Goal: Task Accomplishment & Management: Check status

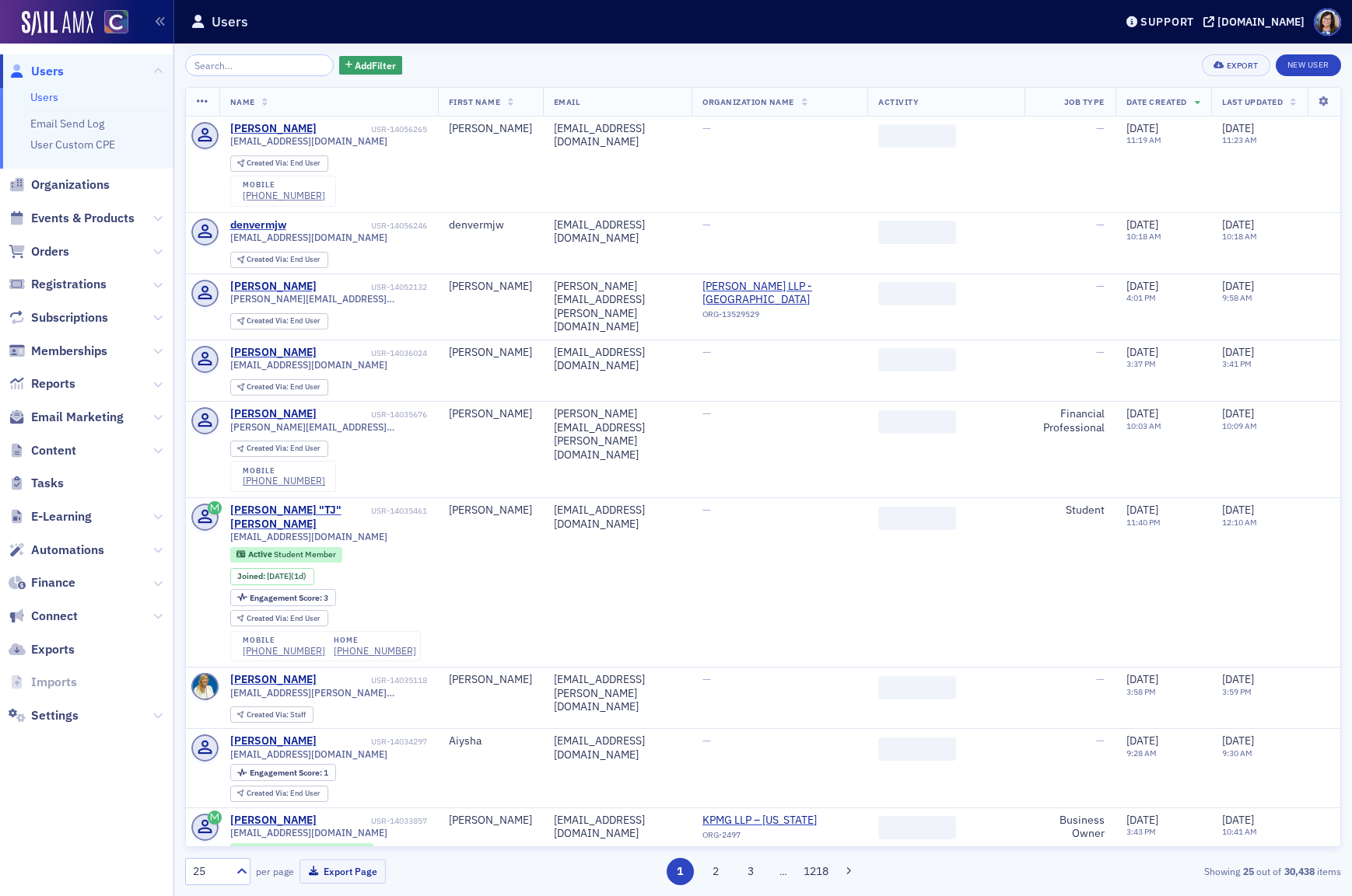
drag, startPoint x: 92, startPoint y: 215, endPoint x: 134, endPoint y: 191, distance: 48.4
click at [92, 215] on span "Events & Products" at bounding box center [83, 218] width 104 height 17
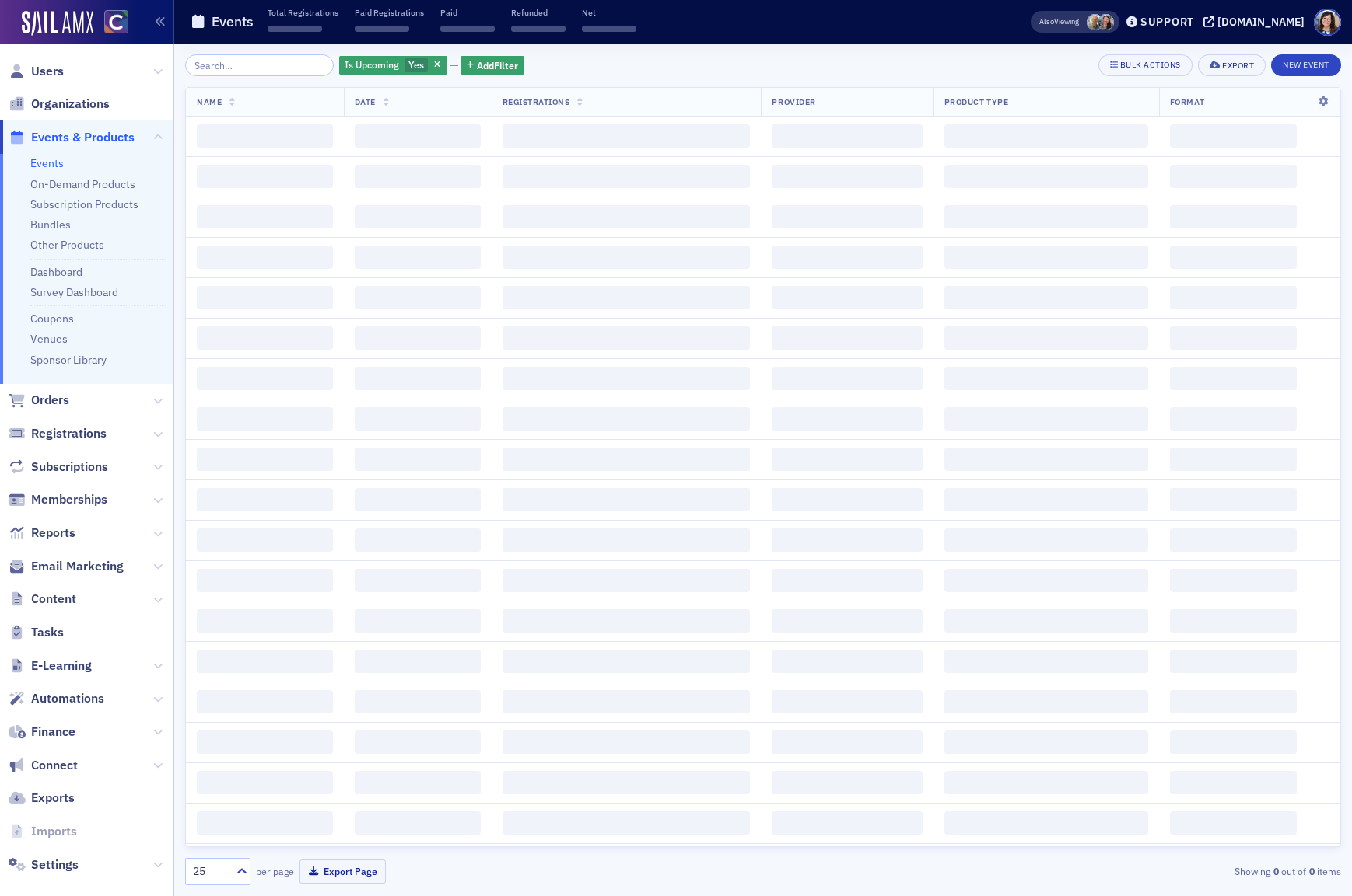
click at [273, 71] on input "search" at bounding box center [260, 65] width 149 height 22
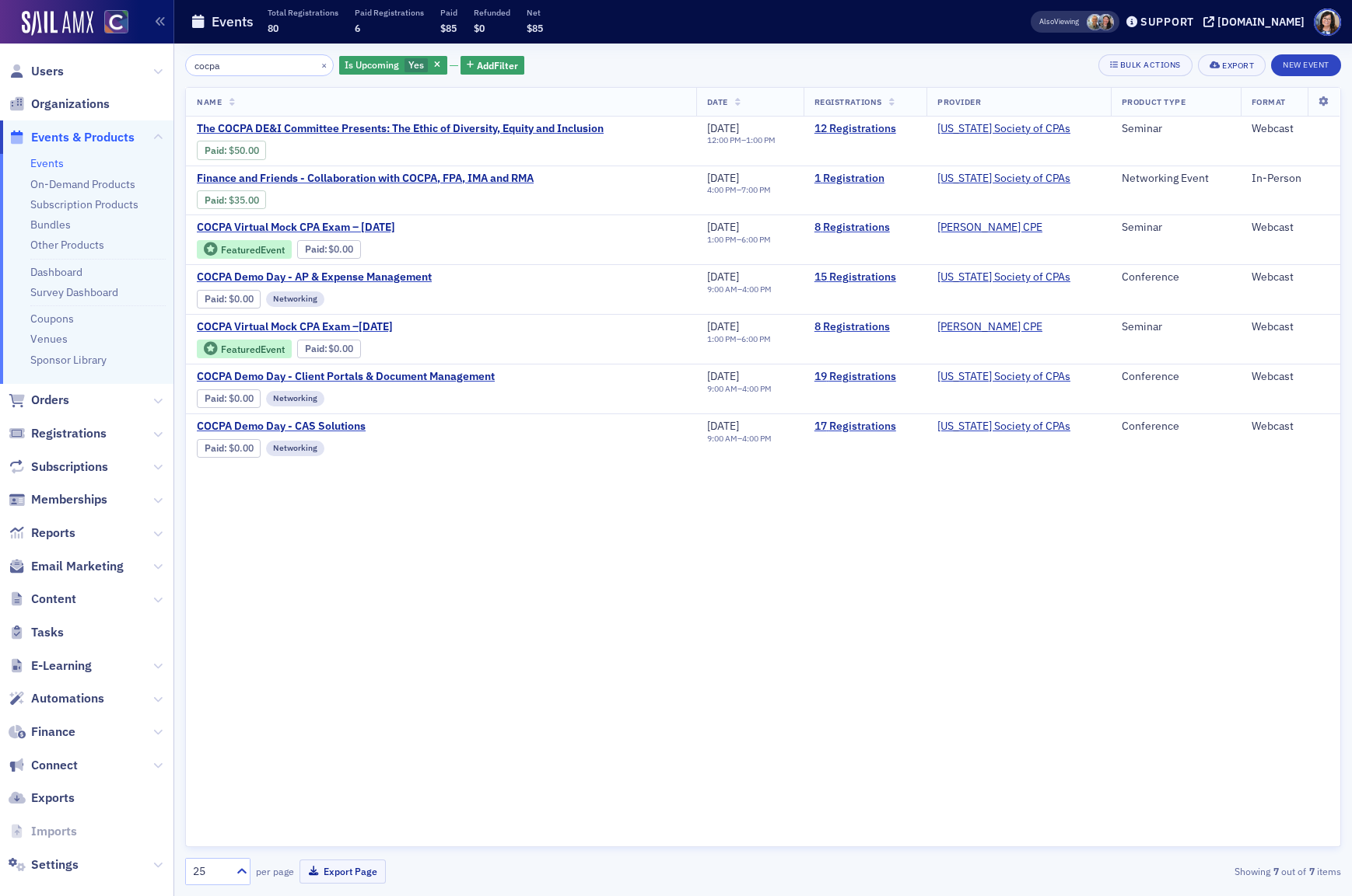
type input "cocpa"
click at [870, 129] on link "12 Registrations" at bounding box center [864, 129] width 101 height 14
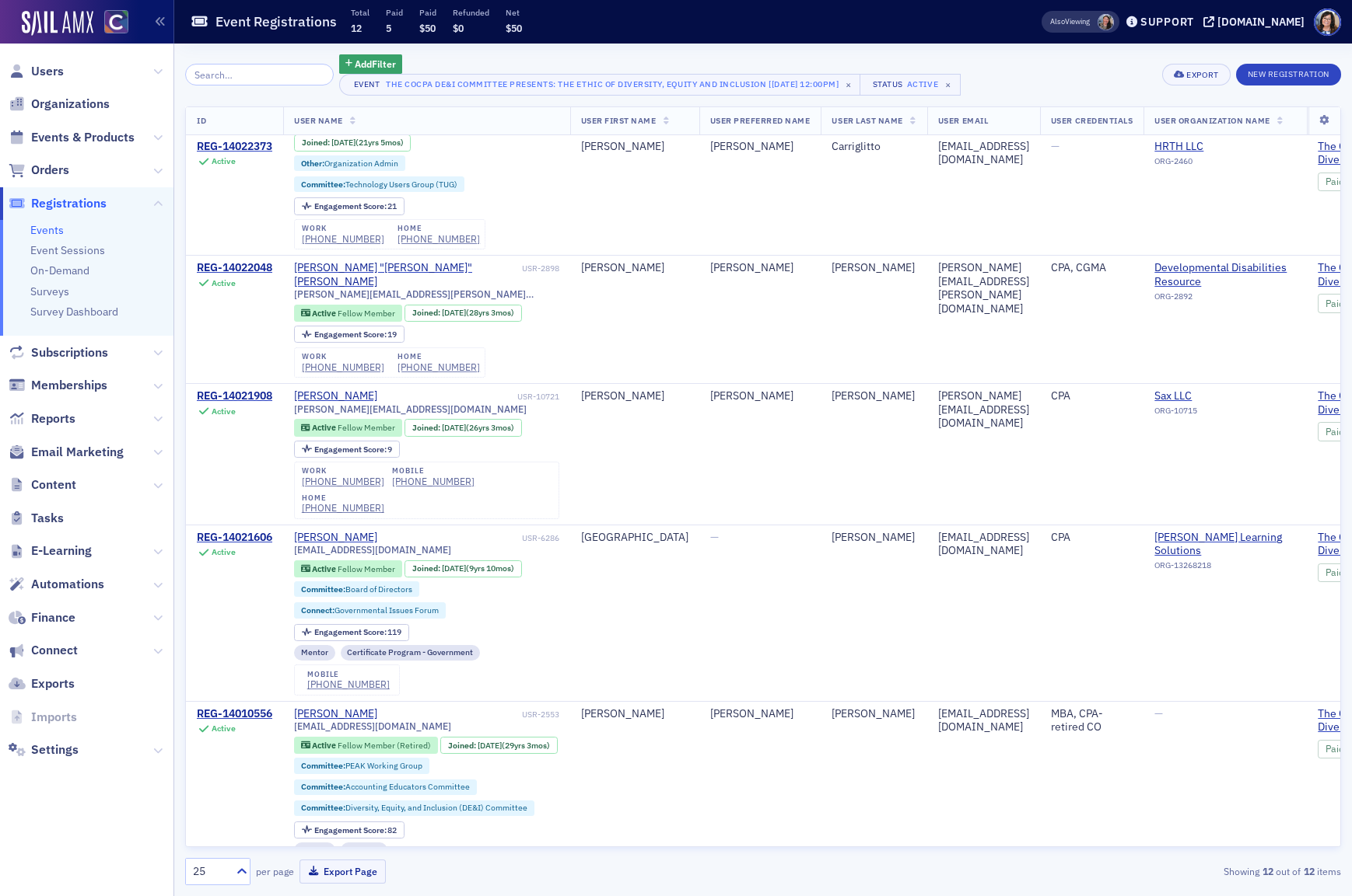
scroll to position [1545, 0]
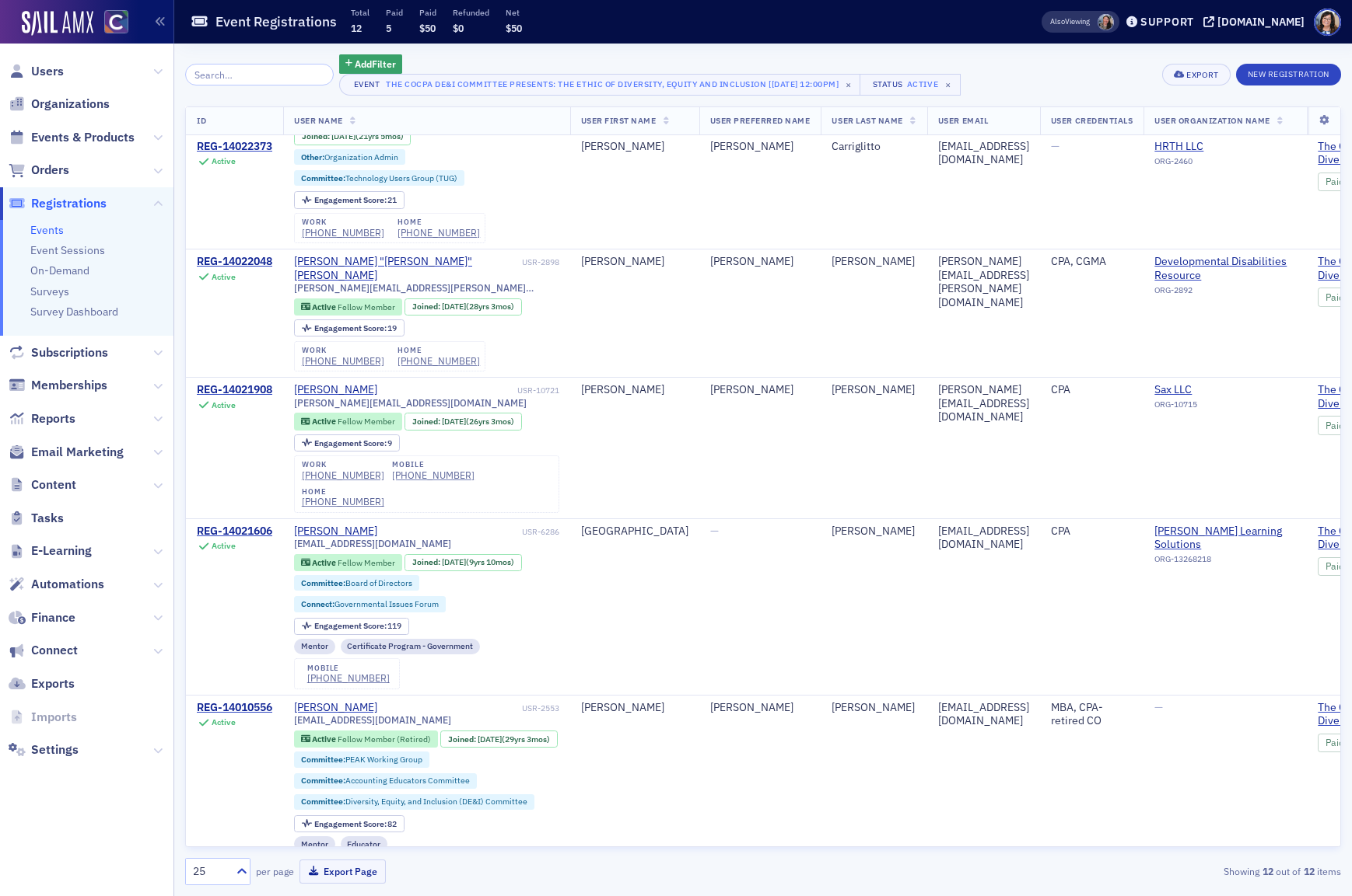
click at [1232, 27] on div "Also Viewing Support [DOMAIN_NAME]" at bounding box center [1185, 23] width 332 height 27
click at [1242, 27] on span "[DOMAIN_NAME]" at bounding box center [1253, 21] width 101 height 11
